Goal: Entertainment & Leisure: Consume media (video, audio)

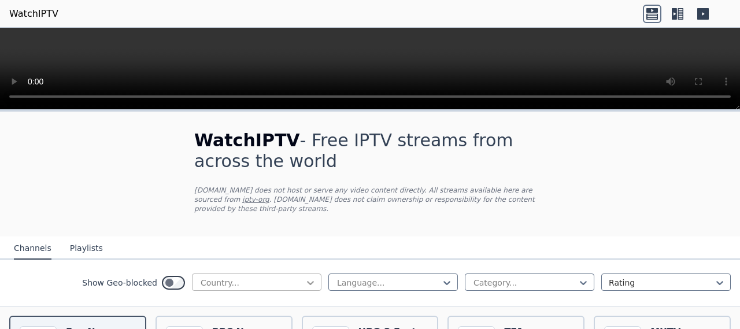
click at [307, 282] on icon at bounding box center [310, 284] width 7 height 4
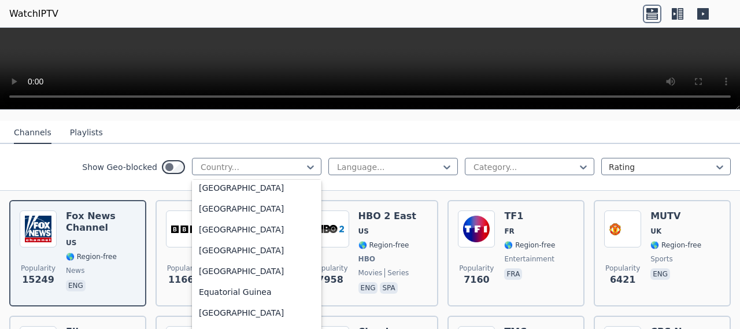
scroll to position [1253, 0]
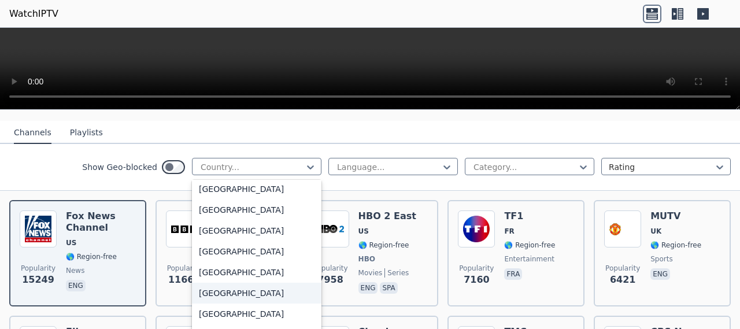
click at [200, 295] on div "[GEOGRAPHIC_DATA]" at bounding box center [257, 293] width 130 height 21
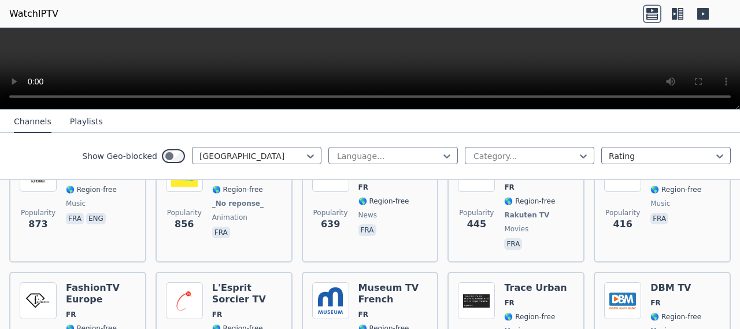
scroll to position [420, 0]
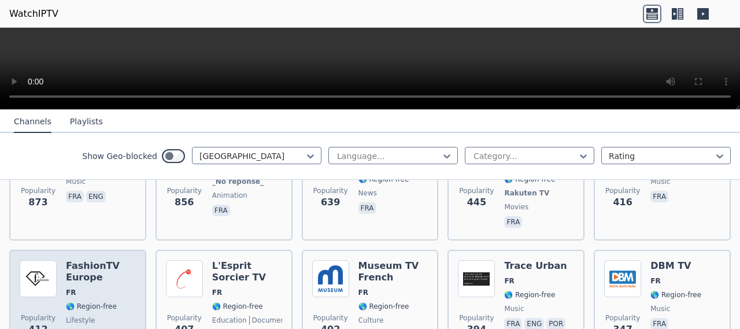
click at [93, 264] on h6 "FashionTV Europe" at bounding box center [101, 271] width 70 height 23
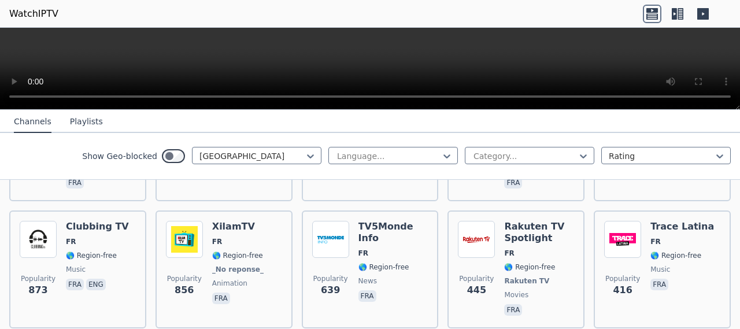
scroll to position [0, 0]
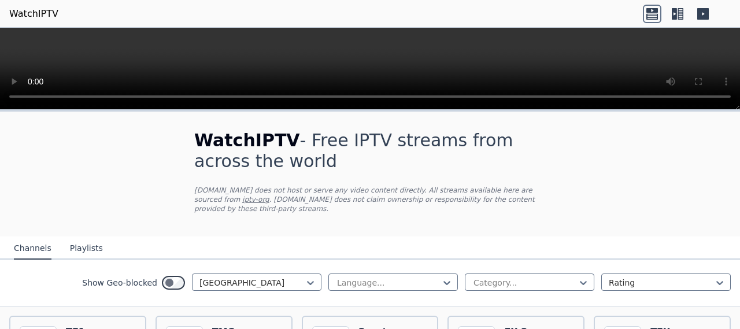
click at [79, 241] on button "Playlists" at bounding box center [86, 249] width 33 height 22
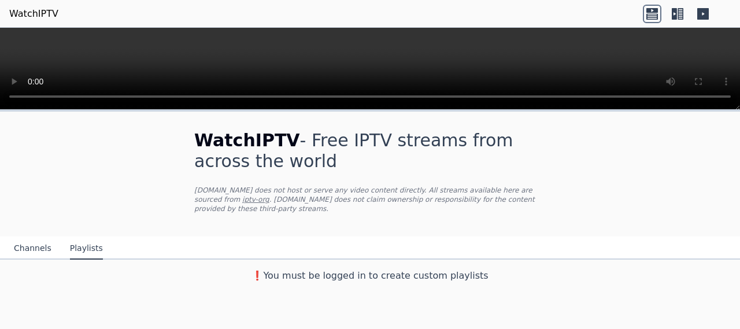
click at [37, 241] on button "Channels" at bounding box center [33, 249] width 38 height 22
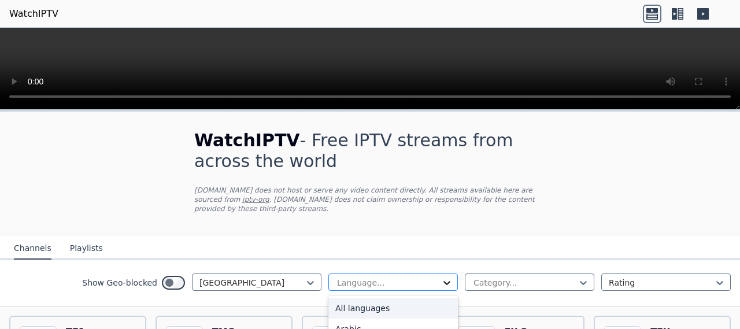
click at [441, 277] on icon at bounding box center [447, 283] width 12 height 12
click at [578, 277] on icon at bounding box center [584, 283] width 12 height 12
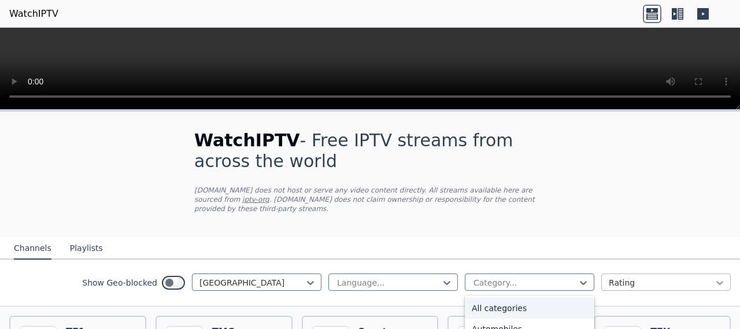
click at [714, 277] on icon at bounding box center [720, 283] width 12 height 12
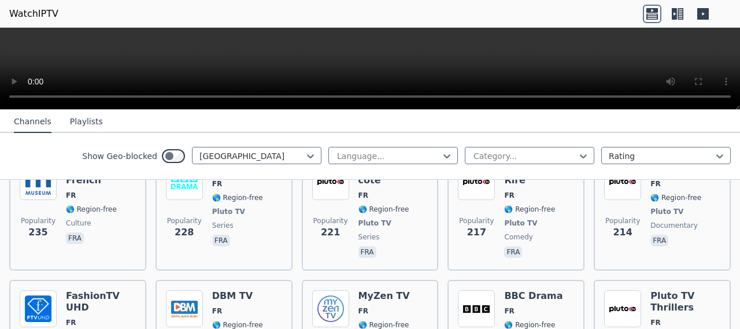
scroll to position [791, 0]
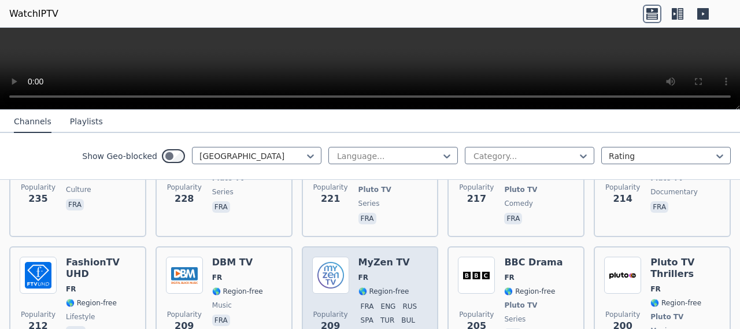
click at [386, 259] on h6 "MyZen TV" at bounding box center [394, 263] width 70 height 12
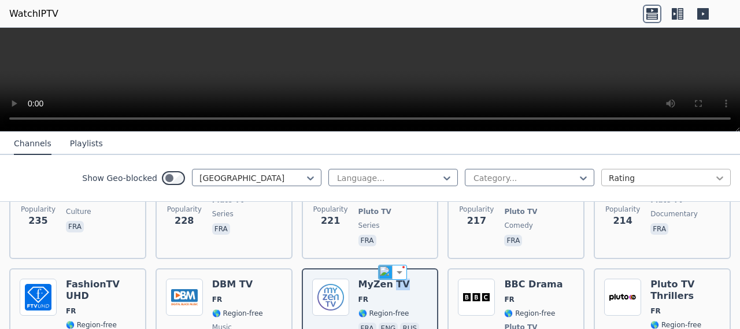
click at [717, 178] on icon at bounding box center [720, 178] width 7 height 4
click at [580, 179] on icon at bounding box center [583, 178] width 7 height 4
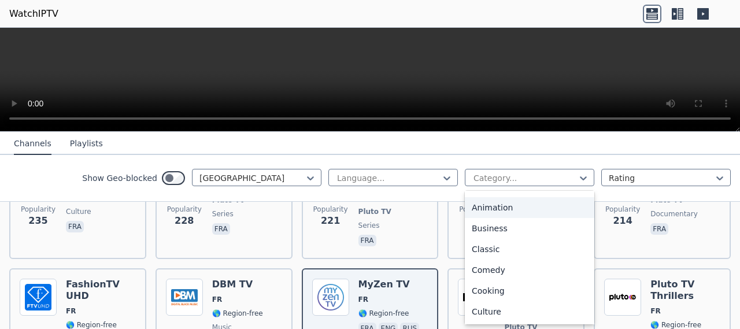
scroll to position [0, 0]
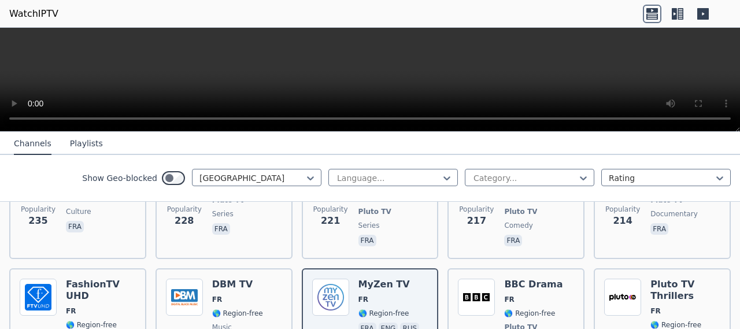
click at [16, 166] on div "Show Geo-blocked France Language... Category... Rating" at bounding box center [370, 178] width 740 height 47
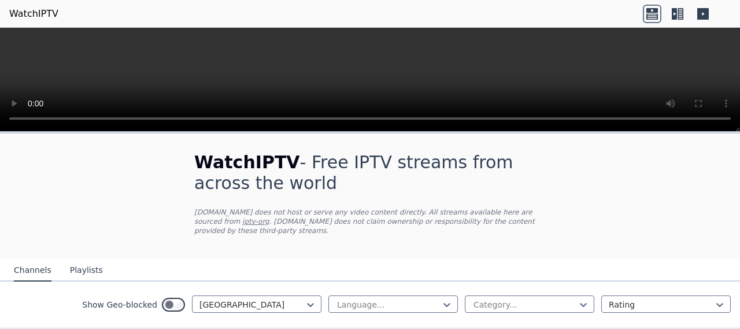
click at [83, 265] on button "Playlists" at bounding box center [86, 271] width 33 height 22
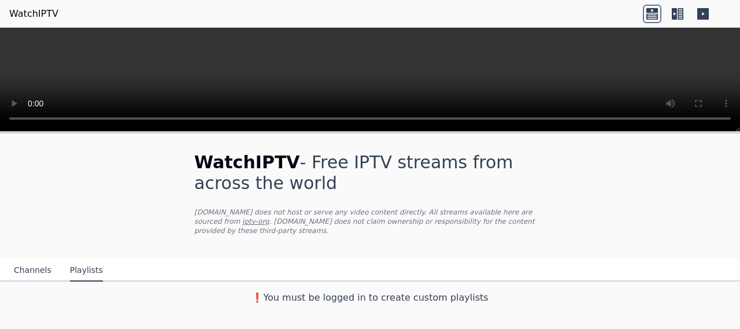
click at [22, 260] on button "Channels" at bounding box center [33, 271] width 38 height 22
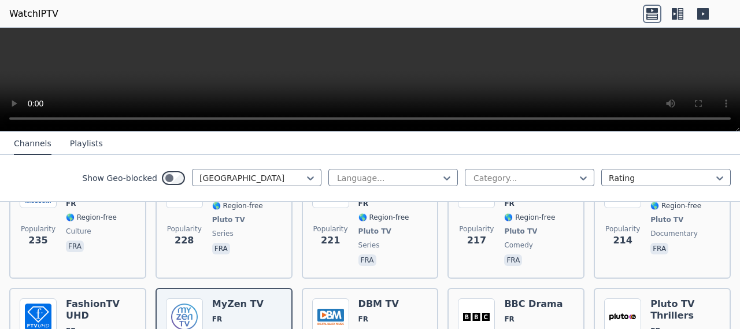
scroll to position [784, 0]
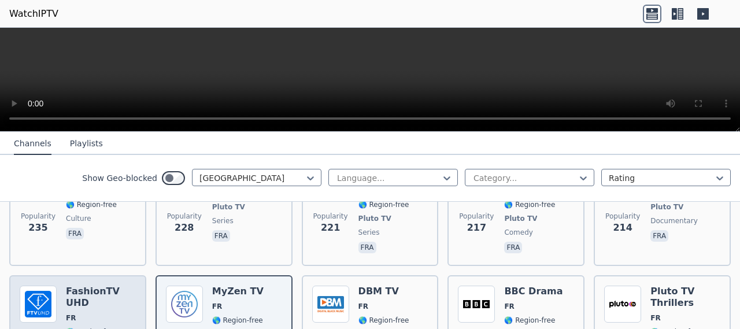
click at [103, 286] on h6 "FashionTV UHD" at bounding box center [101, 297] width 70 height 23
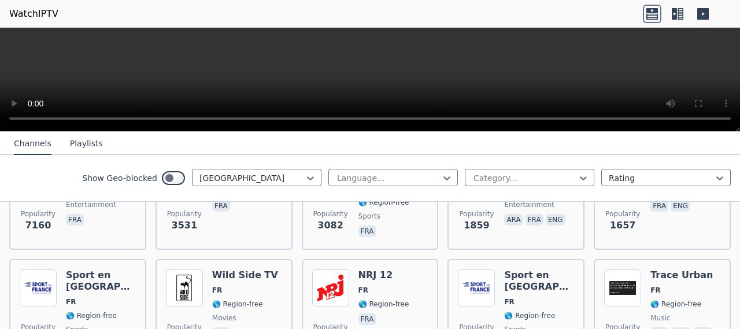
scroll to position [0, 0]
